Goal: Task Accomplishment & Management: Complete application form

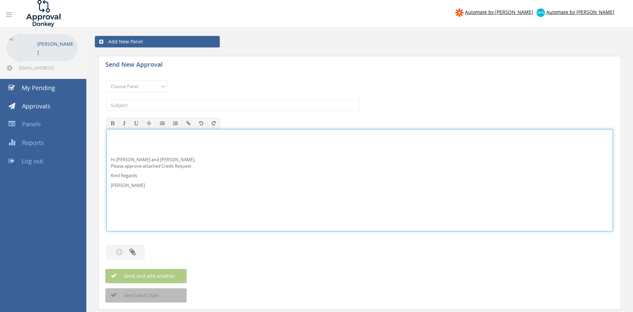
click at [133, 158] on p "Hi Lee, Rob and Ben, Please approve attached Credit Request" at bounding box center [360, 163] width 498 height 13
drag, startPoint x: 138, startPoint y: 189, endPoint x: 98, endPoint y: 154, distance: 52.6
click at [106, 154] on div "Hi Lee and Ben, Please approve attached Credit Request Kind Regards Pam Walker" at bounding box center [359, 180] width 507 height 102
copy div "Hi Lee and Ben, Please approve attached Credit Request Kind Regards Pam Walker"
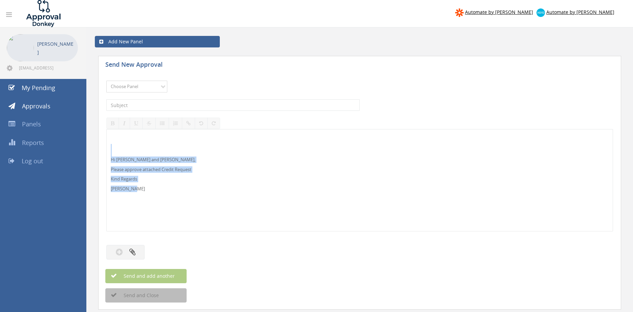
click at [106, 81] on select "Choose Panel Alarm Credits RG - 3 NZ Utilities Cable and SAI Global NZ Alarms-1…" at bounding box center [136, 87] width 61 height 12
select select "9742"
click option "NZ Credits - 2" at bounding box center [0, 0] width 0 height 0
click at [168, 104] on input "text" at bounding box center [232, 105] width 253 height 12
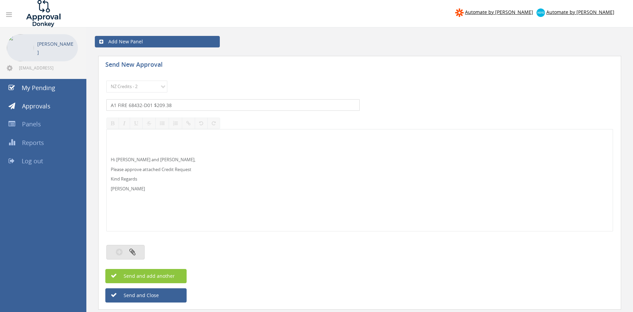
type input "A1 FIRE 68432-D01 $209.38"
click at [142, 249] on button "button" at bounding box center [125, 252] width 38 height 15
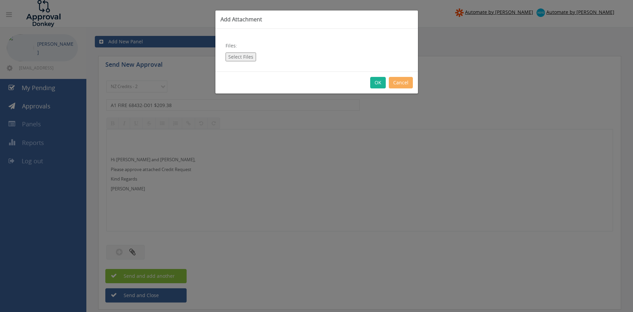
click at [239, 57] on button "Select Files" at bounding box center [241, 57] width 30 height 9
type input "C:\fakepath\A1 FIRE 68432-D01.pdf"
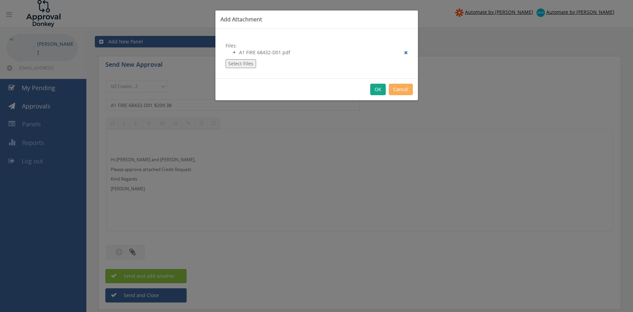
click at [380, 87] on button "OK" at bounding box center [378, 90] width 16 height 12
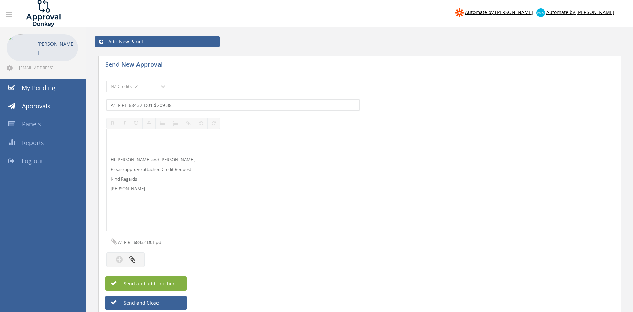
click at [177, 280] on button "Send and add another" at bounding box center [145, 283] width 81 height 14
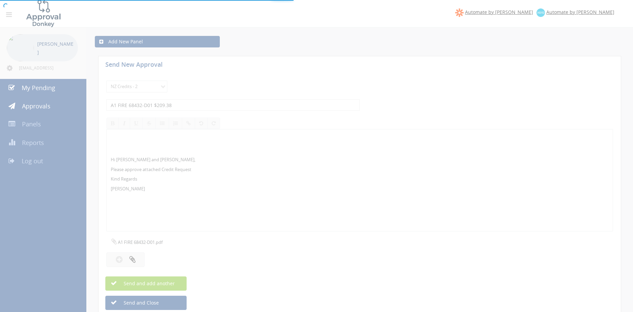
select select
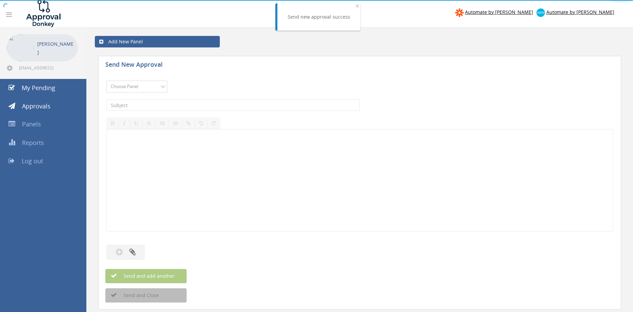
click at [106, 81] on select "Choose Panel Alarm Credits RG - 3 NZ Utilities Cable and SAI Global NZ Alarms-1…" at bounding box center [136, 87] width 61 height 12
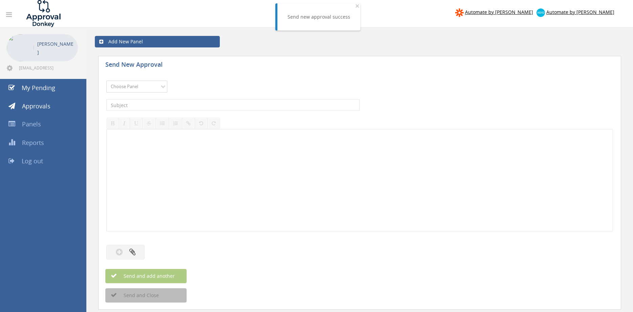
select select "9742"
click option "NZ Credits - 2" at bounding box center [0, 0] width 0 height 0
click at [171, 101] on input "text" at bounding box center [232, 105] width 253 height 12
type input "TYCO 67939-D01 $403.40"
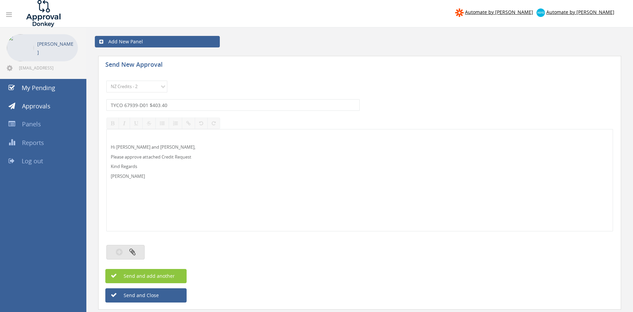
click at [139, 252] on button "button" at bounding box center [125, 252] width 38 height 15
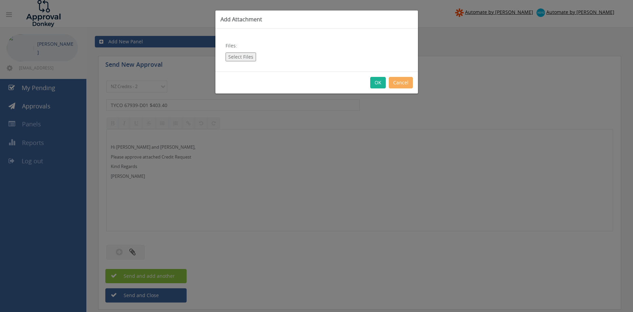
click at [247, 55] on button "Select Files" at bounding box center [241, 57] width 30 height 9
type input "C:\fakepath\TYCO 67939-D01.pdf"
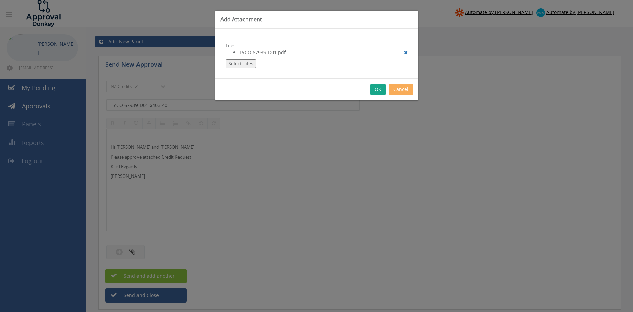
click at [380, 88] on button "OK" at bounding box center [378, 90] width 16 height 12
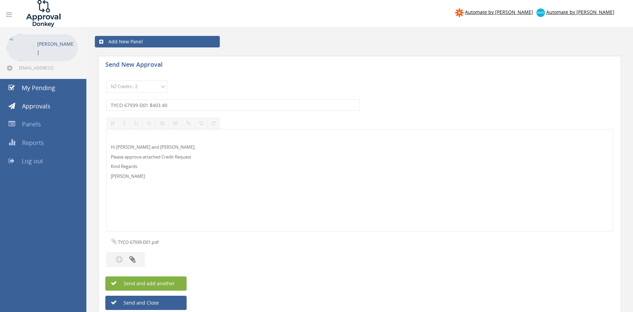
click at [175, 284] on button "Send and add another" at bounding box center [145, 283] width 81 height 14
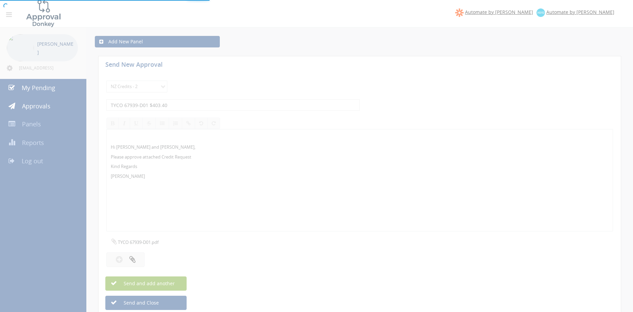
select select
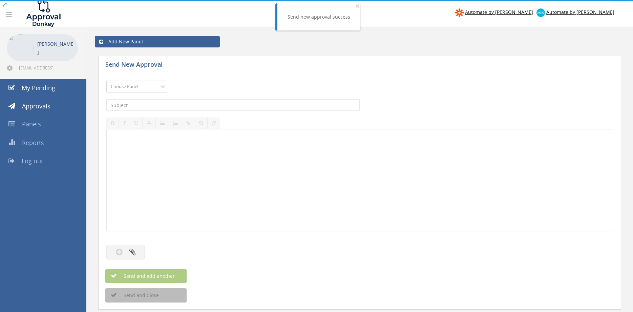
click at [106, 81] on select "Choose Panel Alarm Credits RG - 3 NZ Utilities Cable and SAI Global NZ Alarms-1…" at bounding box center [136, 87] width 61 height 12
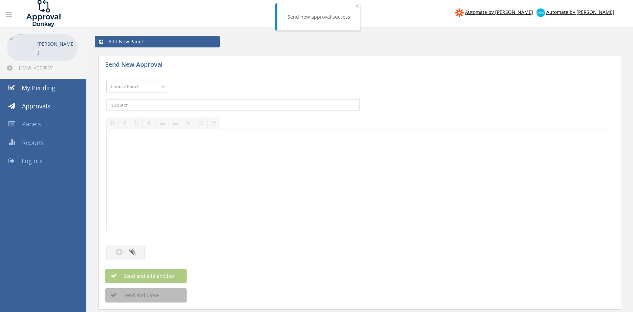
select select "9742"
click option "NZ Credits - 2" at bounding box center [0, 0] width 0 height 0
click at [169, 103] on input "text" at bounding box center [232, 105] width 253 height 12
type input "ARGUS FIRE 68668-D01 $115.37"
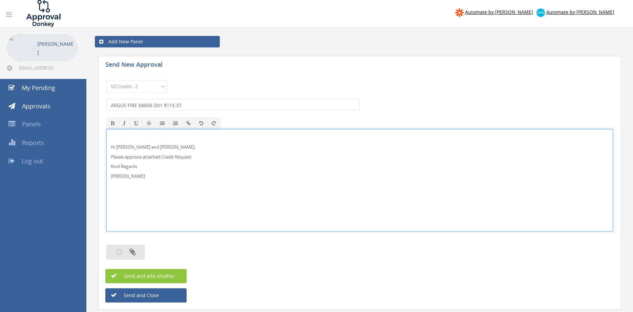
click at [134, 250] on icon "button" at bounding box center [132, 252] width 6 height 8
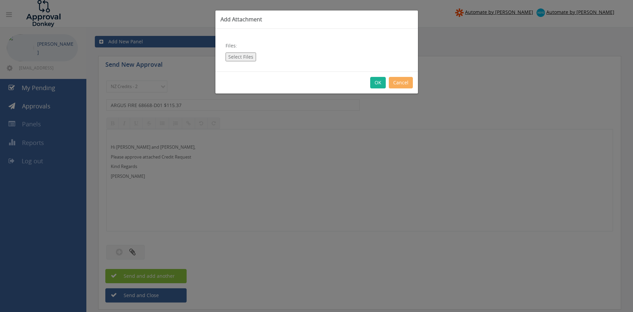
click at [243, 57] on button "Select Files" at bounding box center [241, 57] width 30 height 9
type input "C:\fakepath\ARGUS 68668-D01.pdf"
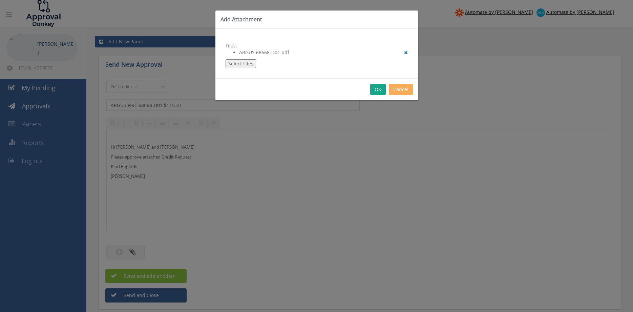
click at [378, 90] on button "OK" at bounding box center [378, 90] width 16 height 12
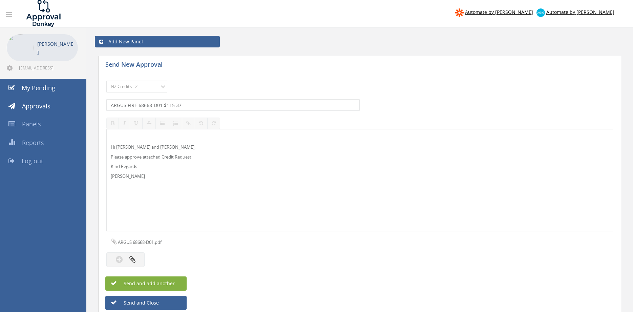
click at [181, 284] on button "Send and add another" at bounding box center [145, 283] width 81 height 14
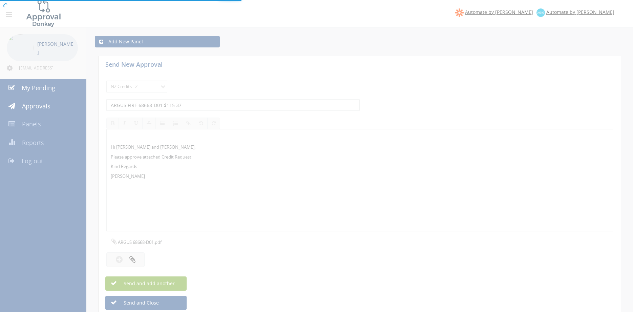
select select
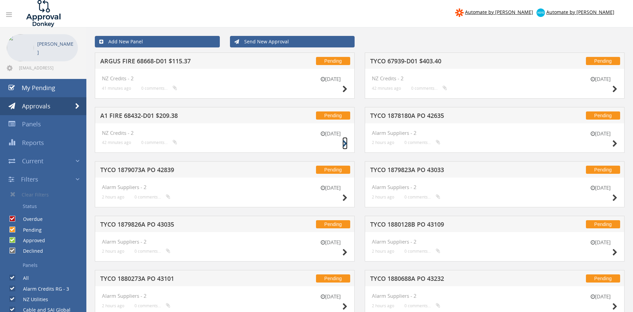
click at [344, 142] on icon at bounding box center [345, 143] width 5 height 7
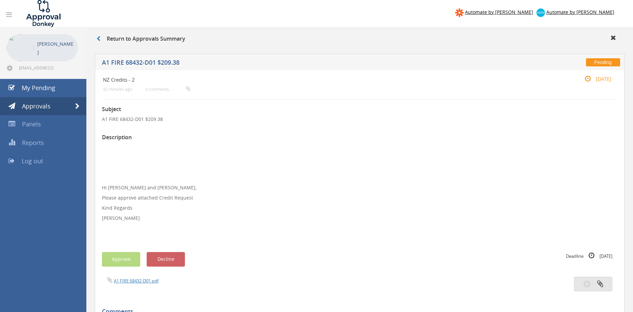
click at [600, 285] on icon "button" at bounding box center [600, 284] width 6 height 8
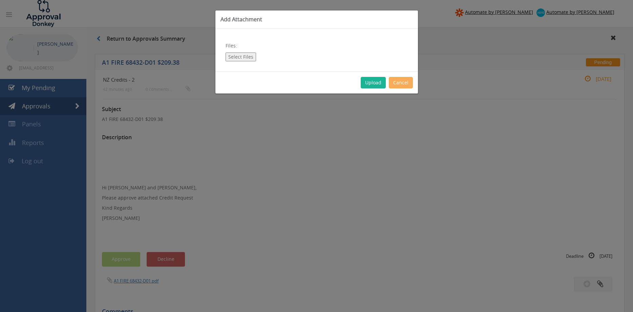
click at [244, 55] on button "Select Files" at bounding box center [241, 57] width 30 height 9
type input "C:\fakepath\Memo.pdf"
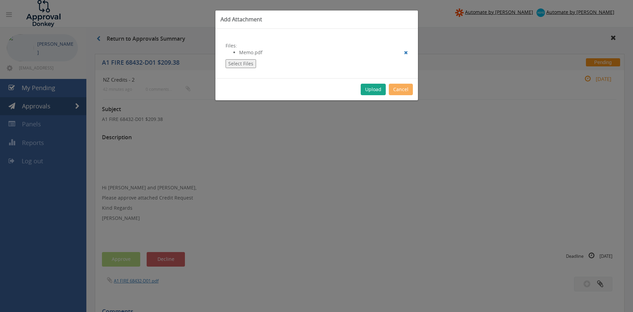
click at [373, 93] on button "Upload" at bounding box center [373, 90] width 25 height 12
